Goal: Transaction & Acquisition: Purchase product/service

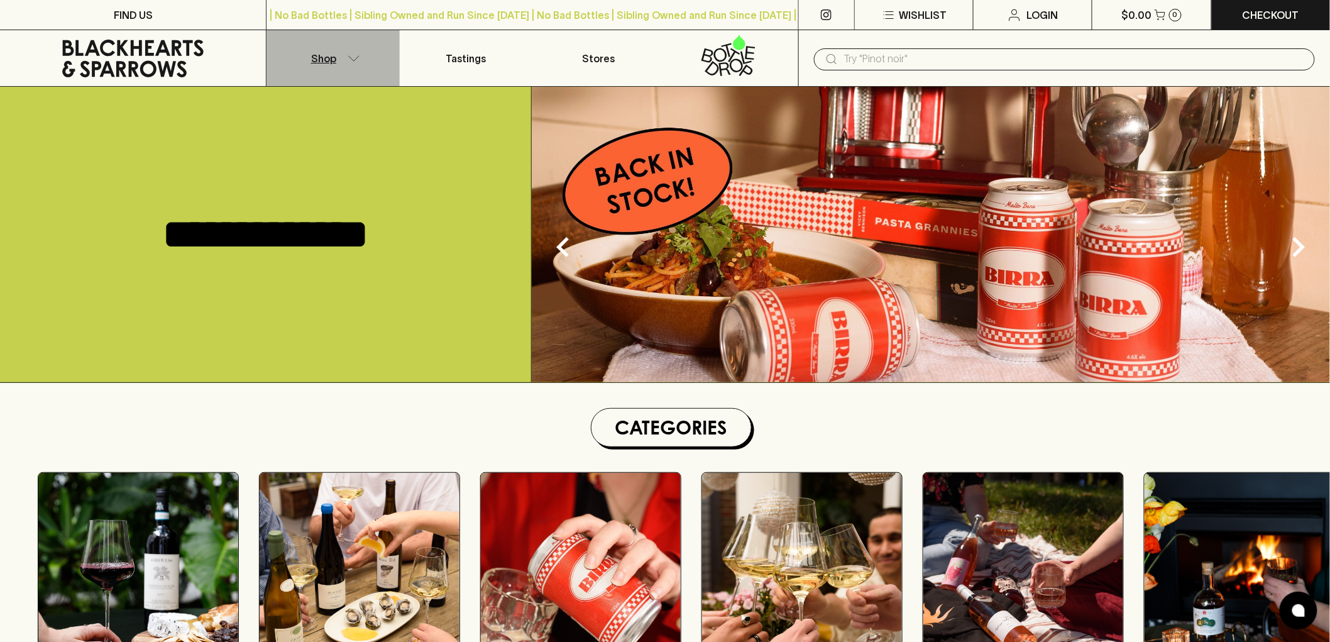
click at [321, 60] on p "Shop" at bounding box center [323, 58] width 25 height 15
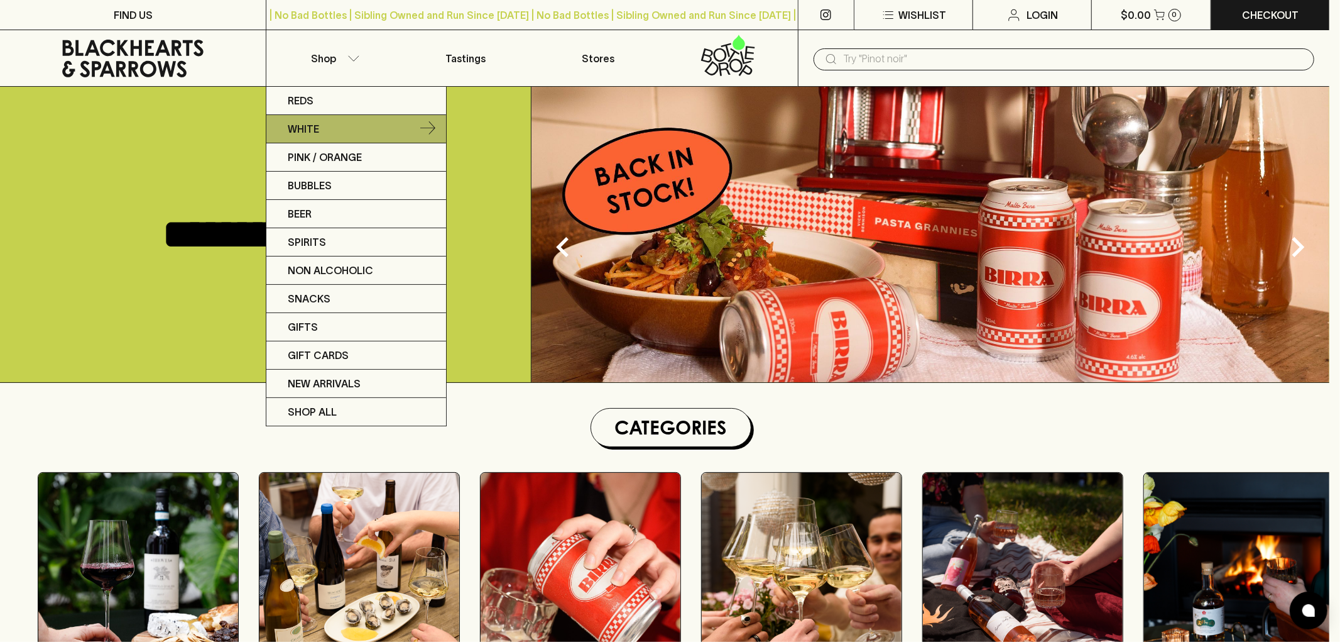
click at [329, 122] on link "White" at bounding box center [356, 129] width 180 height 28
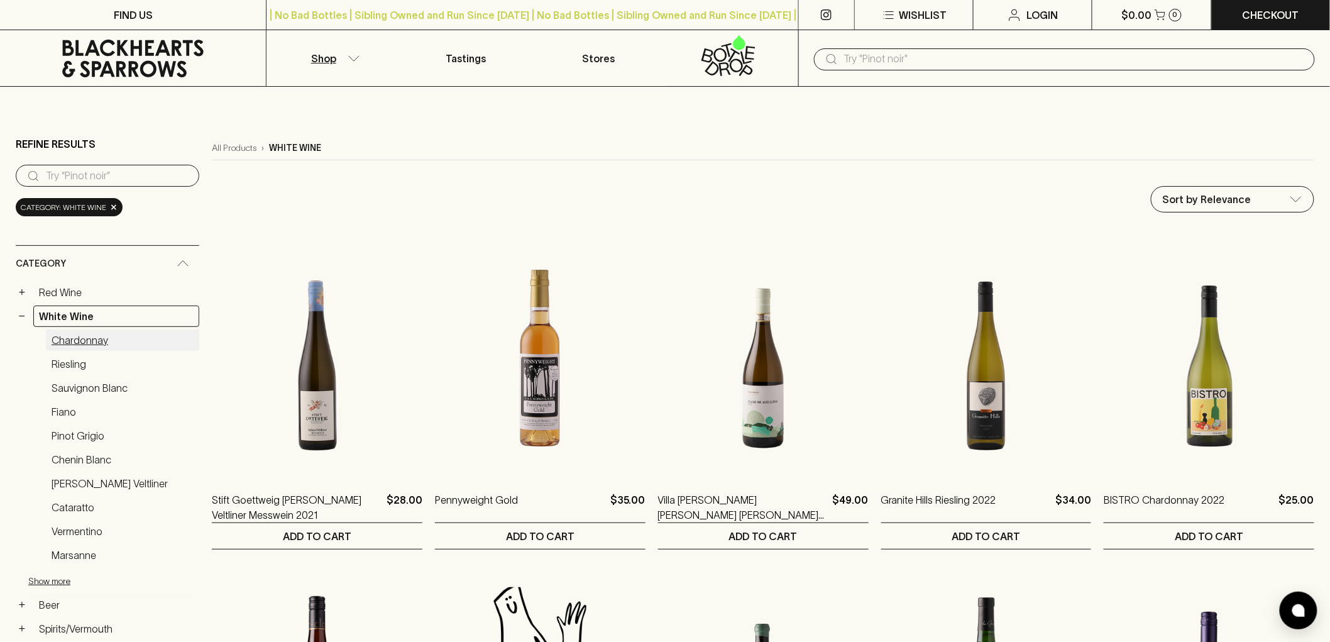
click at [79, 340] on link "Chardonnay" at bounding box center [122, 339] width 153 height 21
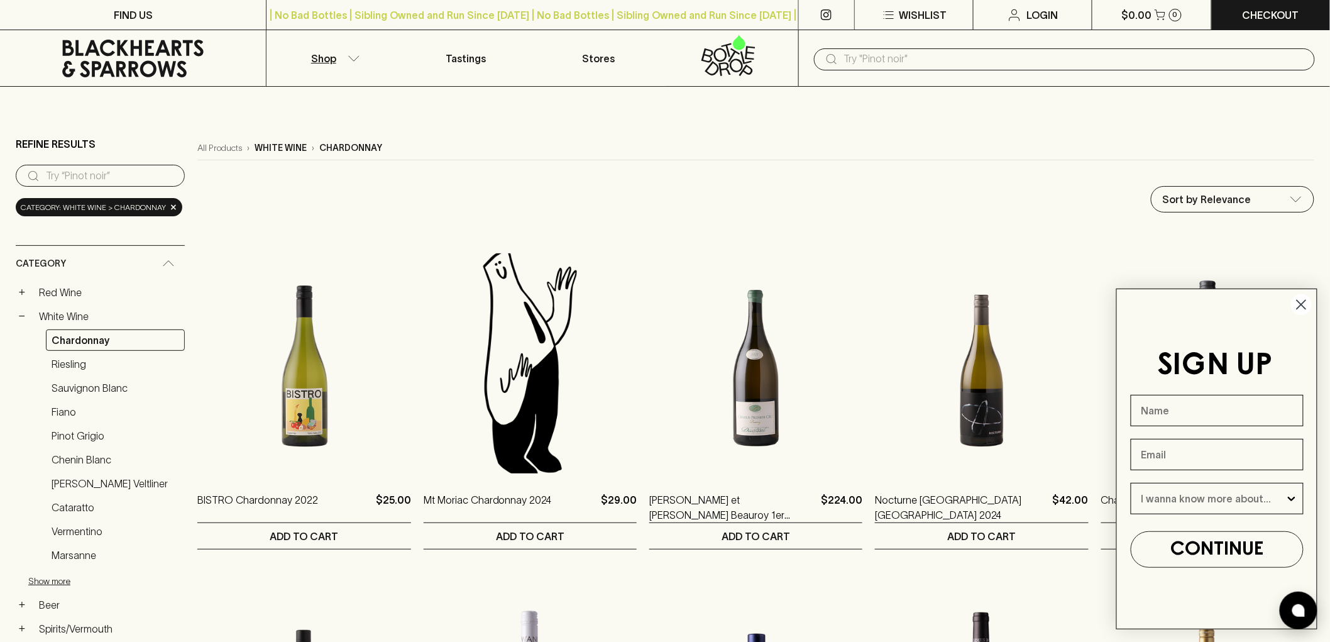
click at [1295, 300] on circle "Close dialog" at bounding box center [1301, 304] width 21 height 21
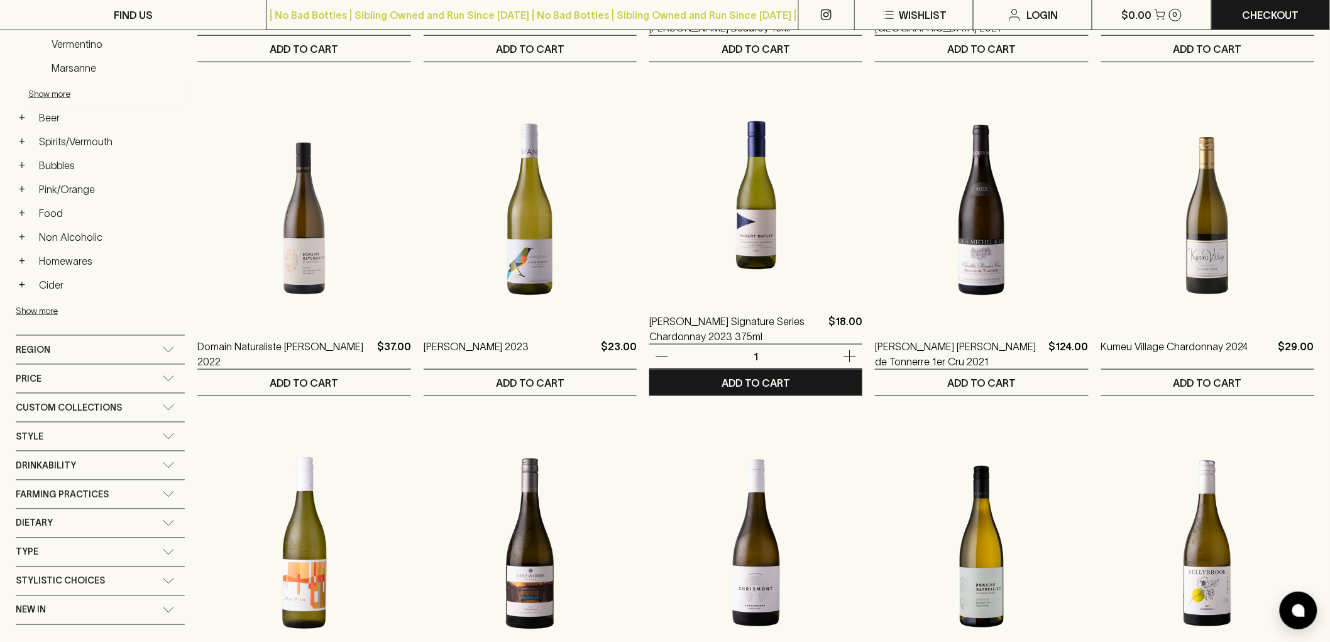
scroll to position [488, 0]
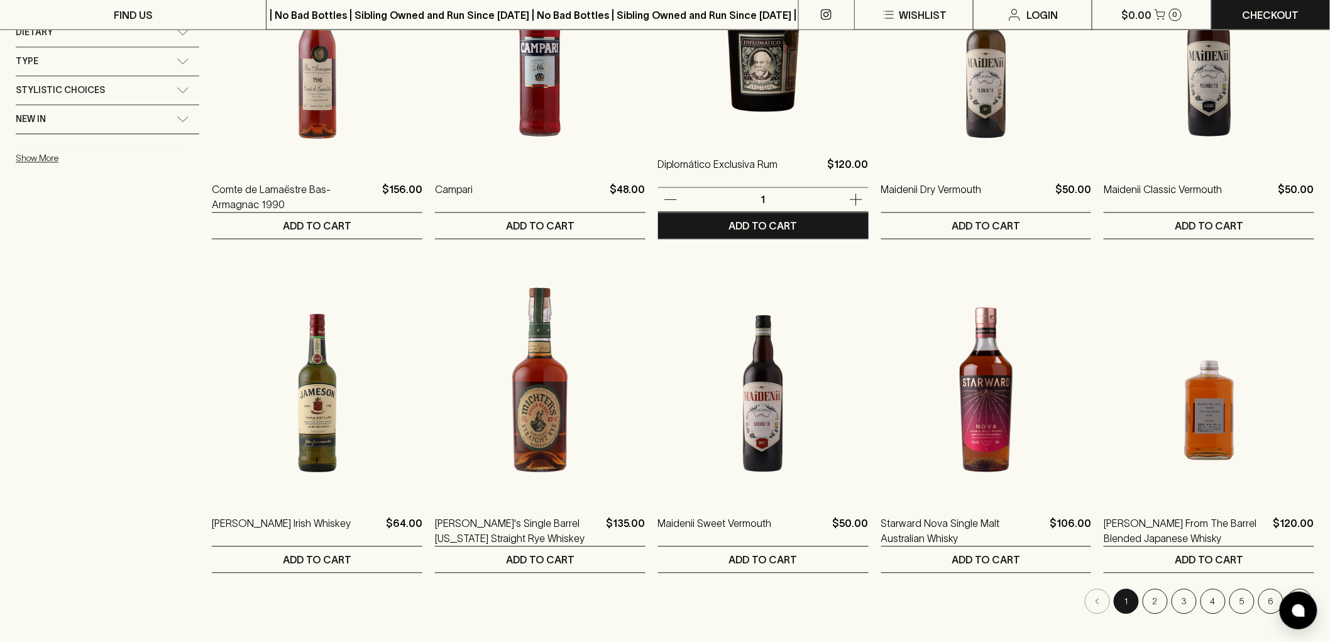
scroll to position [1117, 0]
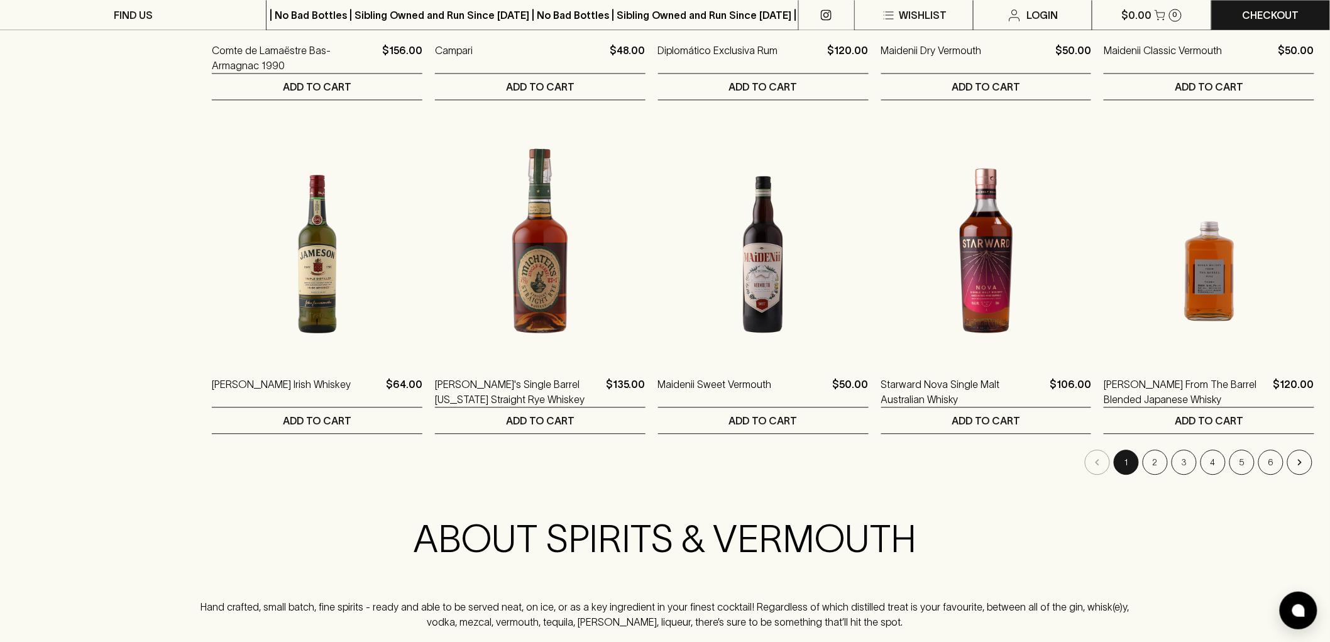
drag, startPoint x: 1148, startPoint y: 464, endPoint x: 562, endPoint y: 167, distance: 657.4
click at [1148, 464] on button "2" at bounding box center [1154, 461] width 25 height 25
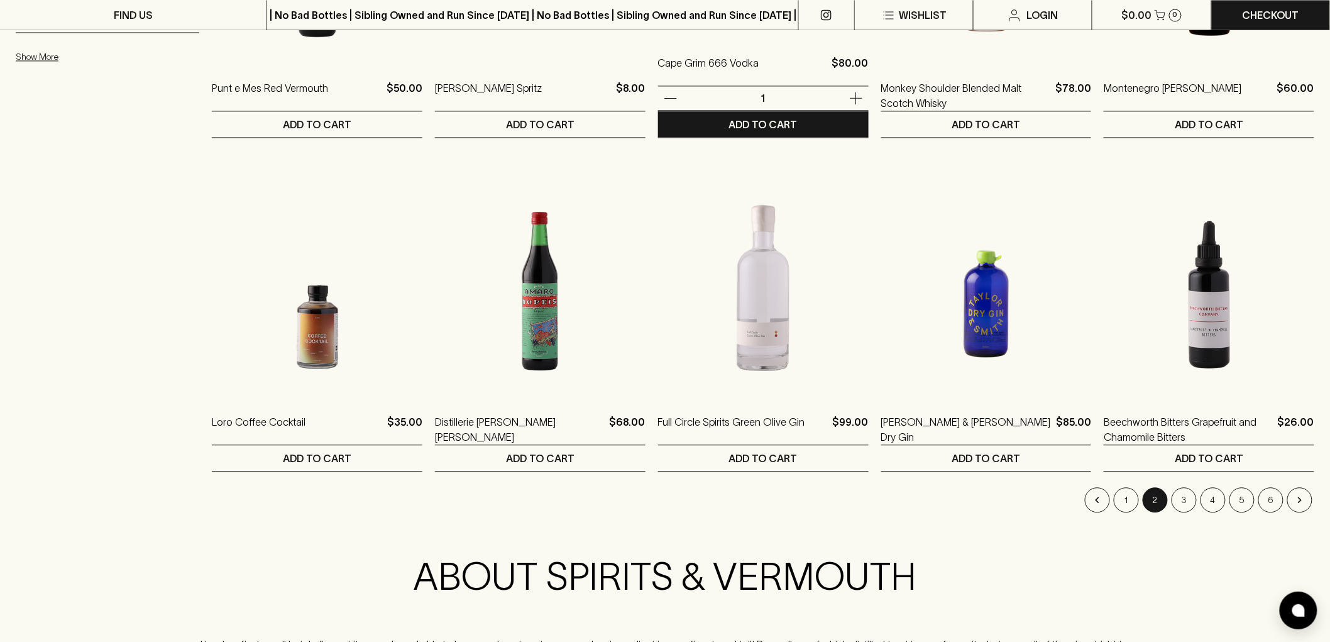
scroll to position [1186, 0]
